Goal: Find specific page/section: Find specific page/section

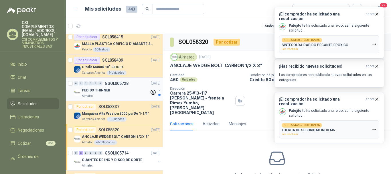
scroll to position [115, 0]
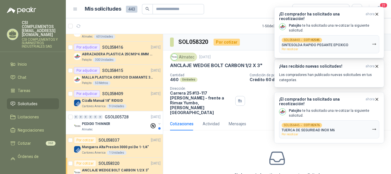
click at [37, 101] on span "Solicitudes" at bounding box center [28, 104] width 20 height 6
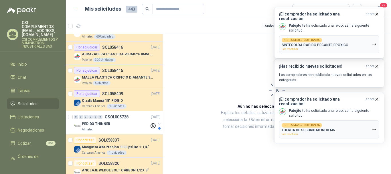
click at [66, 27] on article "1 - 50 de 340 Asignado a mi No Leídos" at bounding box center [228, 25] width 325 height 15
click at [76, 24] on icon "button" at bounding box center [78, 26] width 5 height 5
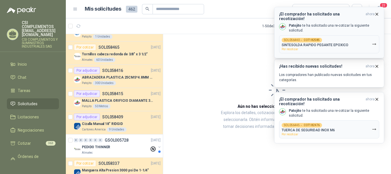
scroll to position [138, 0]
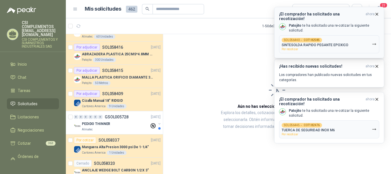
click at [295, 43] on p "SINTESOLDA RAPIDO PEGANTE EPOXICO" at bounding box center [315, 45] width 67 height 4
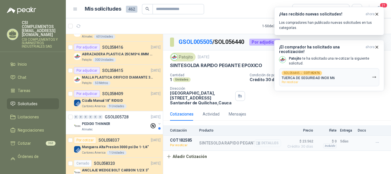
click at [222, 140] on div "SINTESOLDA RAPIDO PEGANTE EPOXICO Detalles" at bounding box center [240, 143] width 82 height 10
click at [325, 76] on p "TUERCA DE SEGURIDAD INOX M6" at bounding box center [308, 78] width 53 height 4
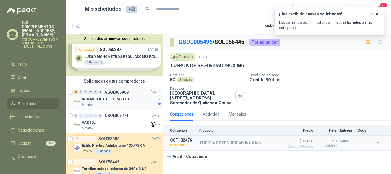
click at [99, 98] on p "INSUMOS OCTUBRE PARTE 1" at bounding box center [106, 99] width 48 height 5
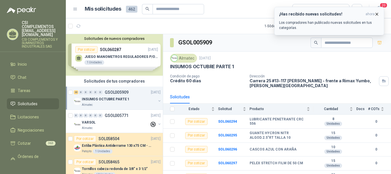
click at [377, 13] on icon "button" at bounding box center [377, 14] width 2 height 2
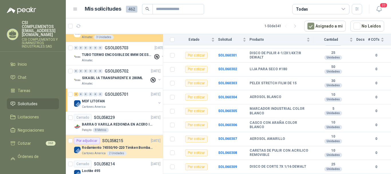
scroll to position [401, 0]
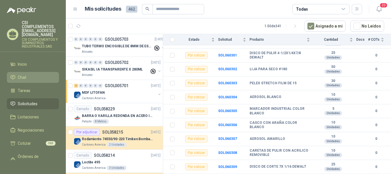
click at [26, 74] on li "Chat" at bounding box center [32, 77] width 45 height 6
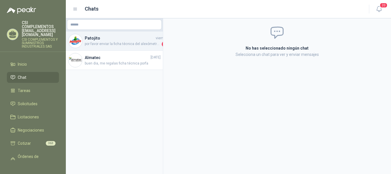
click at [109, 36] on h4 "Patojito" at bounding box center [120, 38] width 70 height 6
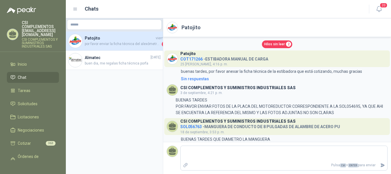
scroll to position [264, 0]
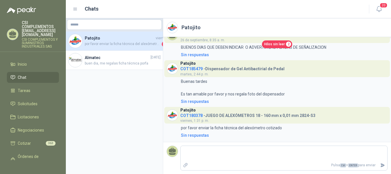
click at [26, 74] on li "Chat" at bounding box center [32, 77] width 45 height 6
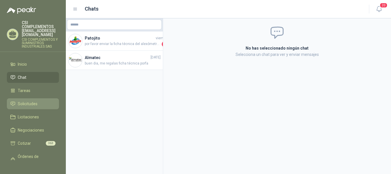
click at [31, 101] on span "Solicitudes" at bounding box center [28, 104] width 20 height 6
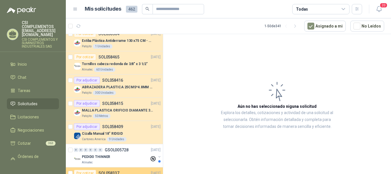
scroll to position [115, 0]
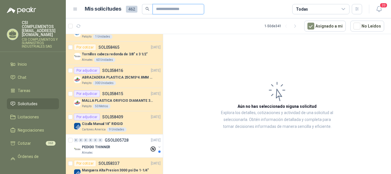
click at [161, 11] on input "text" at bounding box center [176, 9] width 40 height 10
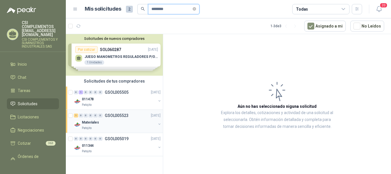
type input "********"
click at [113, 124] on div "Materiales" at bounding box center [119, 122] width 74 height 7
